Goal: Information Seeking & Learning: Check status

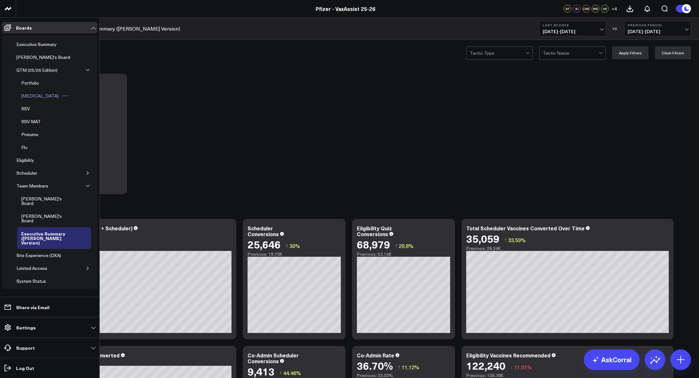
click at [30, 95] on div "[MEDICAL_DATA]" at bounding box center [40, 96] width 41 height 8
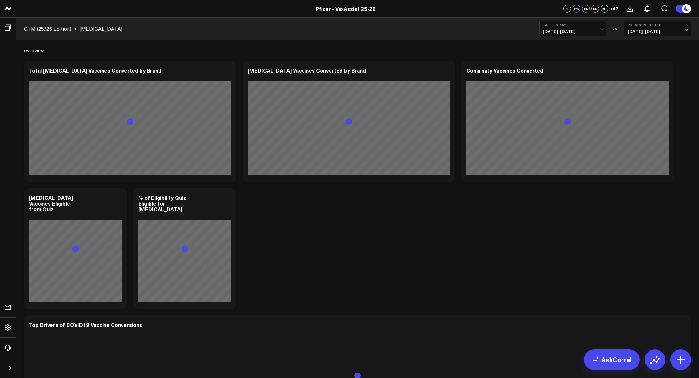
click at [576, 30] on span "[DATE] - [DATE]" at bounding box center [573, 31] width 60 height 5
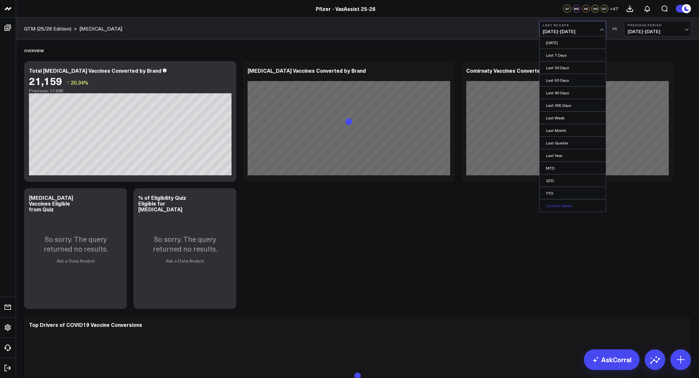
click at [574, 201] on link "Custom Dates" at bounding box center [573, 205] width 66 height 12
select select "9"
select select "2025"
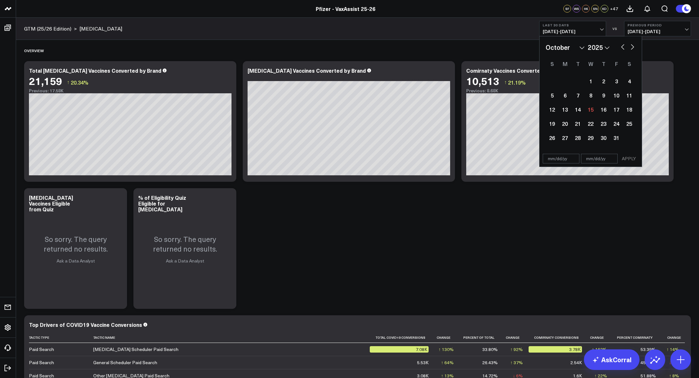
click at [623, 46] on button "button" at bounding box center [623, 46] width 6 height 8
select select "8"
select select "2025"
click at [623, 46] on button "button" at bounding box center [623, 46] width 6 height 8
select select "6"
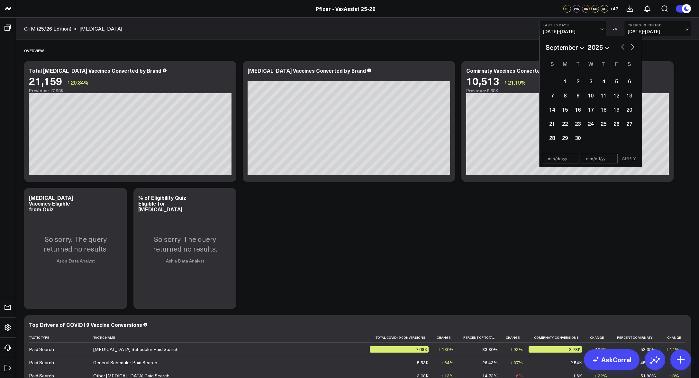
select select "2025"
click at [580, 79] on div "1" at bounding box center [578, 81] width 13 height 13
type input "[DATE]"
select select "6"
select select "2025"
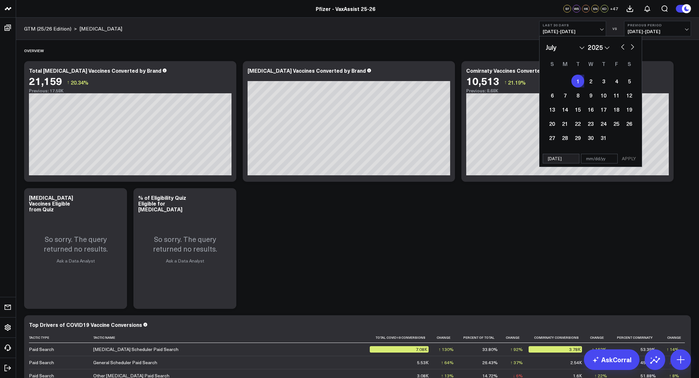
click at [630, 47] on button "button" at bounding box center [633, 46] width 6 height 8
select select "7"
select select "2025"
click at [630, 47] on button "button" at bounding box center [633, 46] width 6 height 8
select select "8"
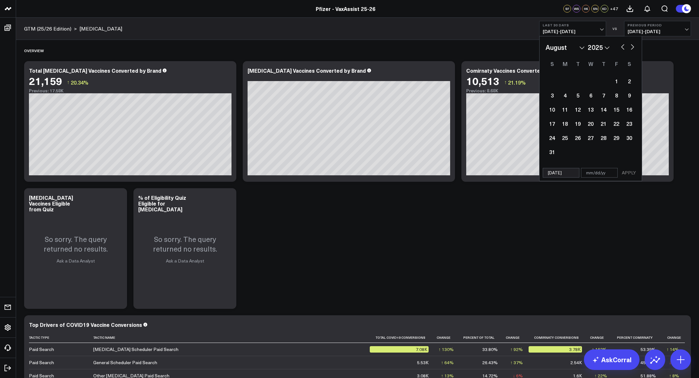
select select "2025"
click at [630, 47] on button "button" at bounding box center [633, 46] width 6 height 8
select select "9"
select select "2025"
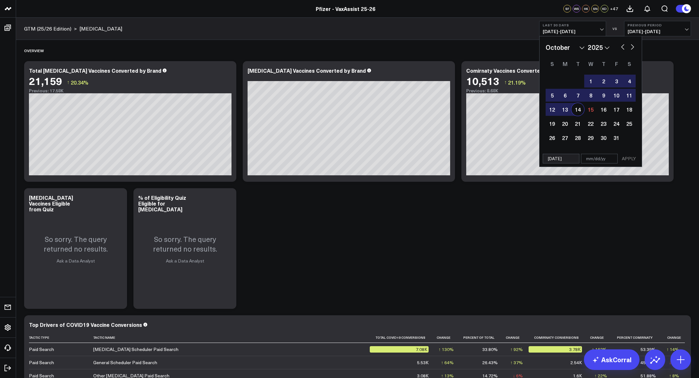
click at [577, 113] on div "14" at bounding box center [578, 109] width 13 height 13
type input "[DATE]"
select select "9"
select select "2025"
click at [629, 158] on button "APPLY" at bounding box center [629, 159] width 19 height 10
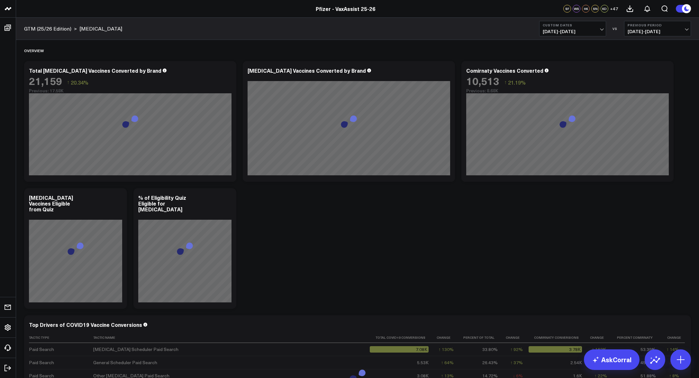
click at [651, 30] on span "[DATE] - [DATE]" at bounding box center [658, 31] width 60 height 5
click at [642, 68] on link "YoY" at bounding box center [658, 67] width 66 height 12
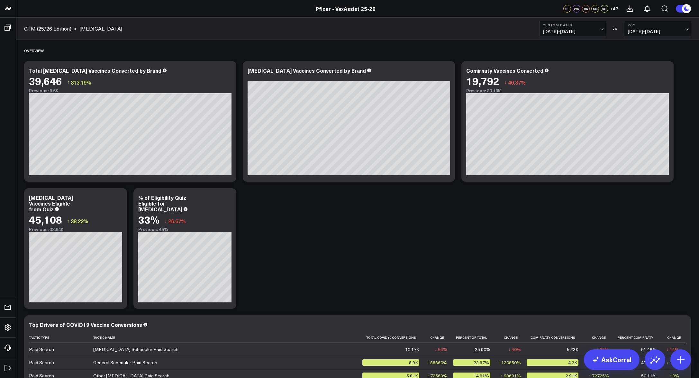
drag, startPoint x: 64, startPoint y: 8, endPoint x: 69, endPoint y: 13, distance: 6.8
click at [64, 8] on div "Pfizer - VaxAssist 25-26" at bounding box center [345, 8] width 691 height 7
